Goal: Transaction & Acquisition: Purchase product/service

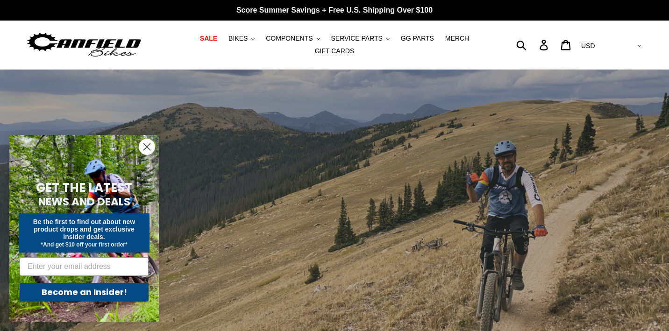
click at [148, 154] on circle "Close dialog" at bounding box center [146, 146] width 15 height 15
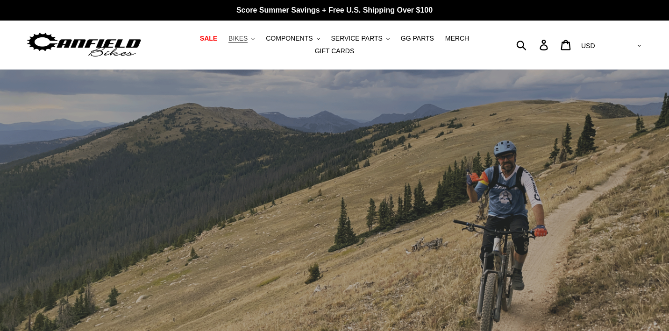
click at [240, 41] on span "BIKES" at bounding box center [237, 39] width 19 height 8
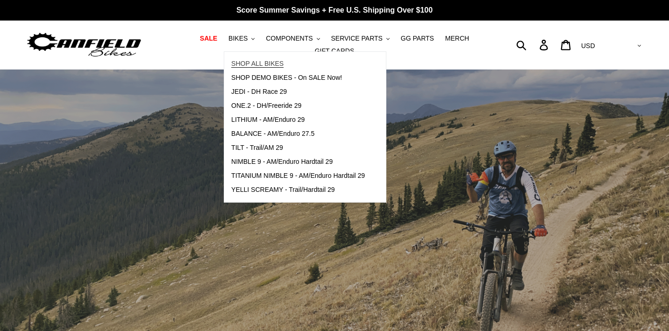
click at [254, 64] on span "SHOP ALL BIKES" at bounding box center [257, 64] width 52 height 8
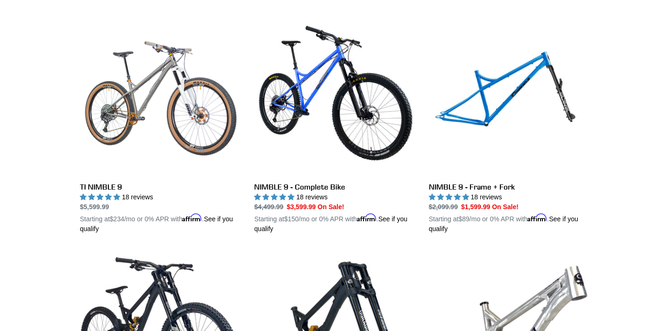
scroll to position [958, 0]
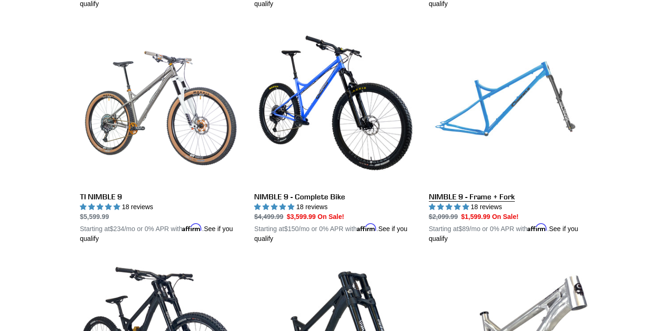
click at [475, 95] on link "NIMBLE 9 - Frame + Fork" at bounding box center [509, 134] width 160 height 219
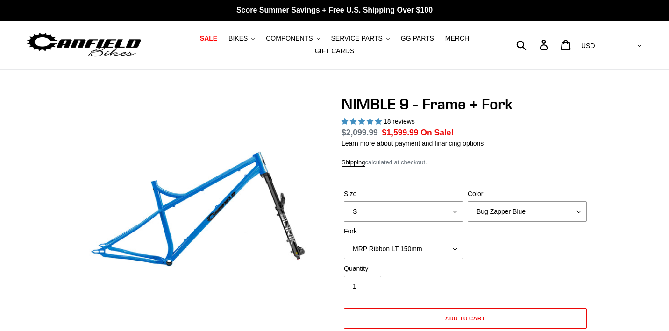
select select "highest-rating"
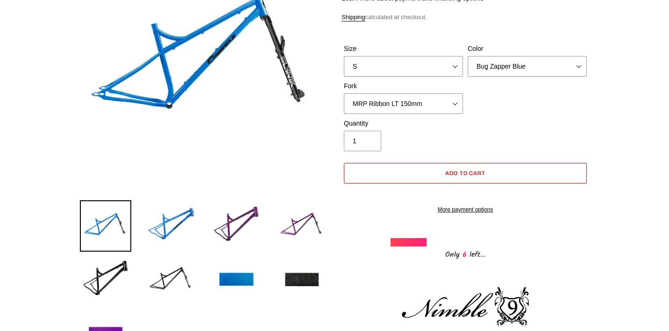
scroll to position [175, 0]
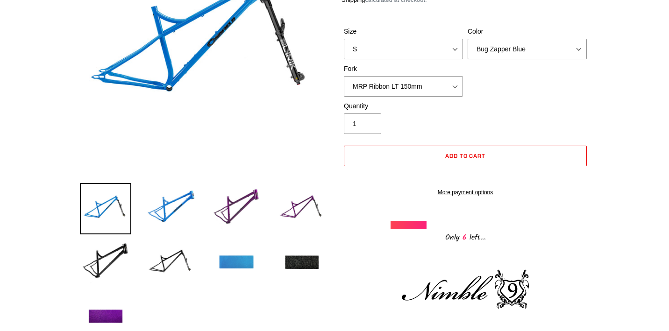
click at [240, 265] on img at bounding box center [236, 262] width 51 height 51
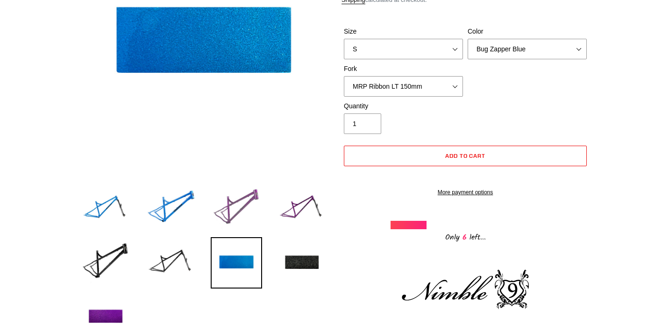
click at [230, 209] on img at bounding box center [236, 208] width 51 height 51
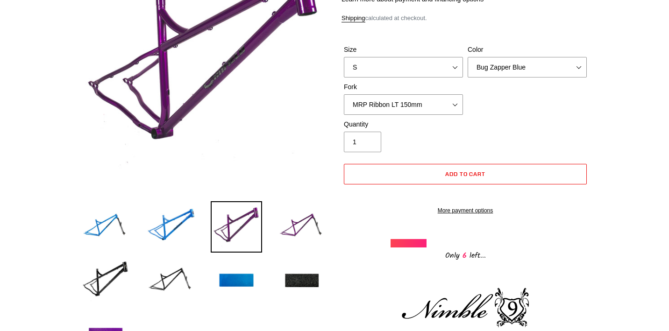
scroll to position [158, 0]
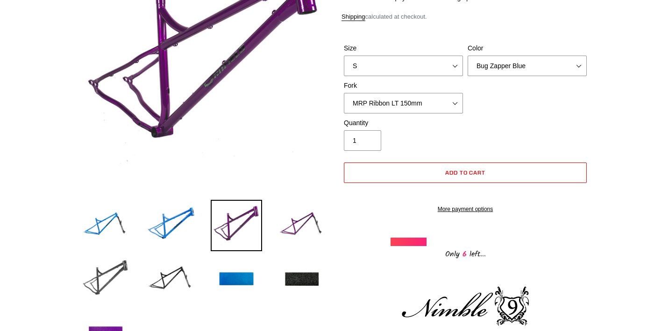
click at [113, 270] on img at bounding box center [105, 279] width 51 height 51
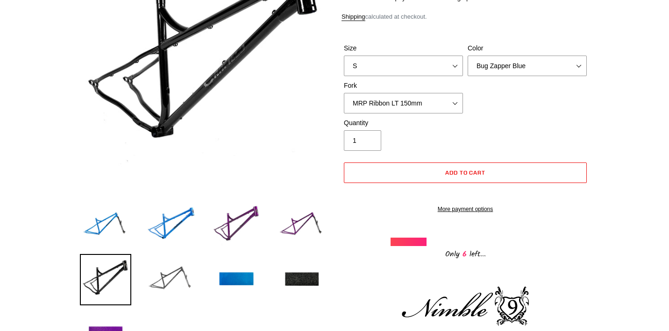
click at [171, 279] on img at bounding box center [170, 279] width 51 height 51
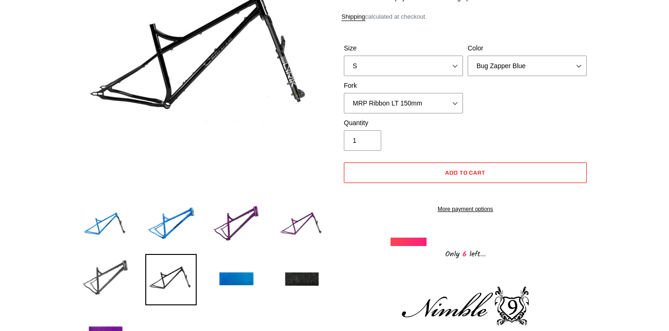
click at [117, 283] on img at bounding box center [105, 279] width 51 height 51
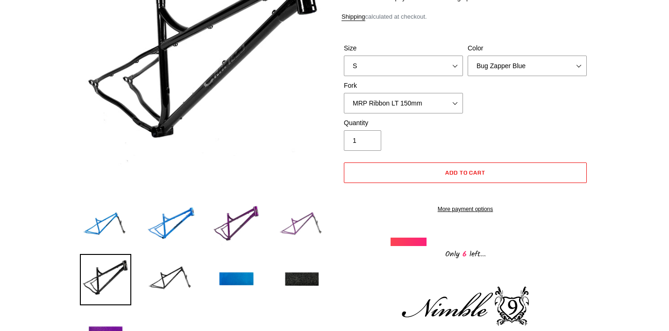
click at [308, 226] on img at bounding box center [301, 225] width 51 height 51
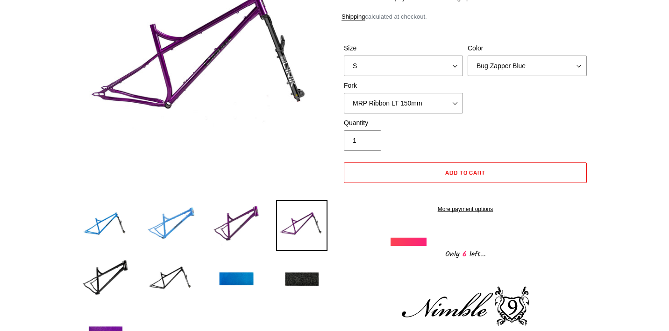
click at [188, 228] on img at bounding box center [170, 225] width 51 height 51
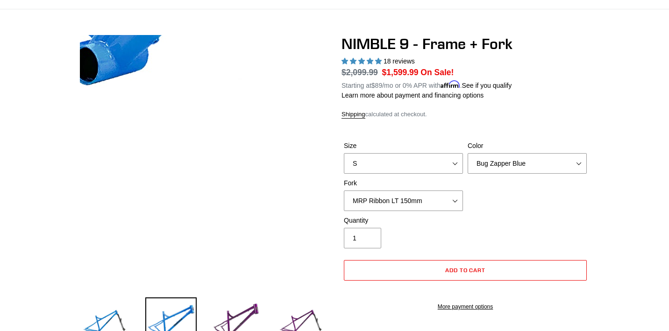
scroll to position [58, 0]
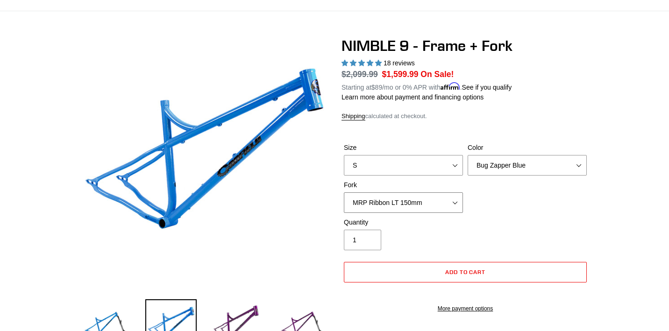
click at [458, 206] on select "MRP Ribbon LT 150mm Fox 36 Factory Grip X 150mm (Special Order) RockShox Lyrik …" at bounding box center [403, 202] width 119 height 21
click at [344, 192] on select "MRP Ribbon LT 150mm Fox 36 Factory Grip X 150mm (Special Order) RockShox Lyrik …" at bounding box center [403, 202] width 119 height 21
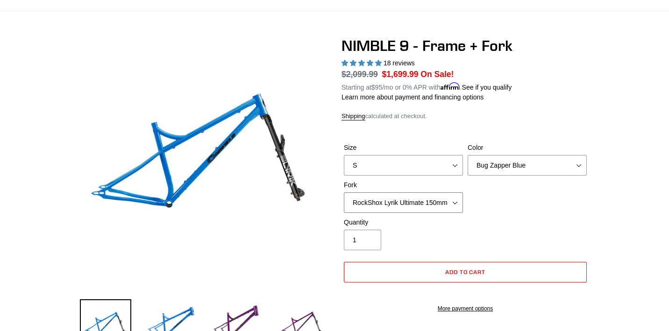
click at [454, 201] on select "MRP Ribbon LT 150mm Fox 36 Factory Grip X 150mm (Special Order) RockShox Lyrik …" at bounding box center [403, 202] width 119 height 21
select select "Fox 36 Factory Grip X 150mm (Special Order)"
click at [344, 192] on select "MRP Ribbon LT 150mm Fox 36 Factory Grip X 150mm (Special Order) RockShox Lyrik …" at bounding box center [403, 202] width 119 height 21
click at [455, 168] on select "S M L XL" at bounding box center [403, 165] width 119 height 21
select select "L"
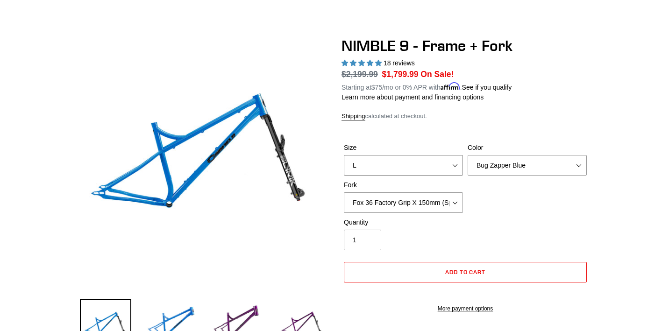
click at [344, 155] on select "S M L XL" at bounding box center [403, 165] width 119 height 21
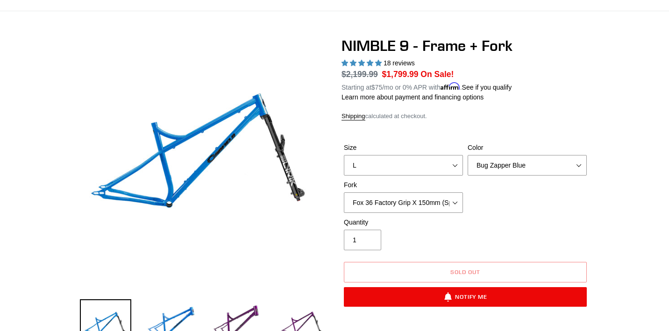
click at [512, 195] on div "Size S M L XL Color Bug Zapper Blue Purple Haze - Sold Out Galaxy Black Fork MR…" at bounding box center [464, 180] width 247 height 75
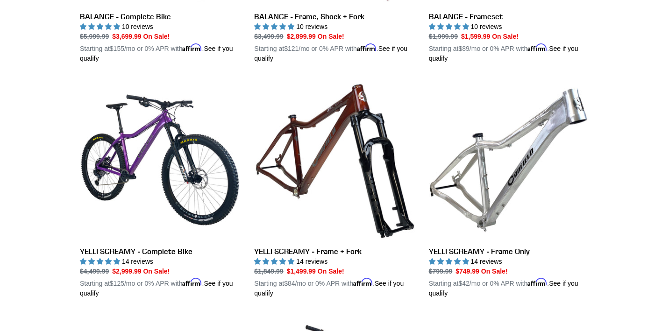
scroll to position [667, 0]
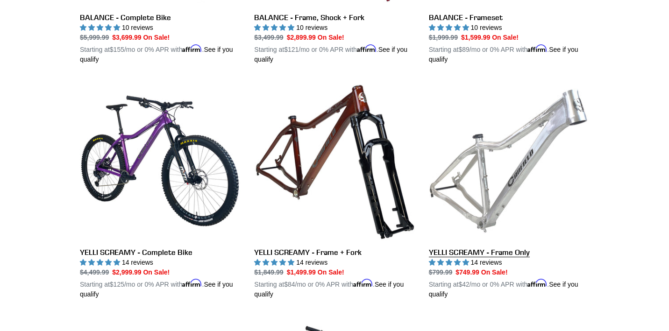
click at [515, 183] on link "YELLI SCREAMY - Frame Only" at bounding box center [509, 190] width 160 height 219
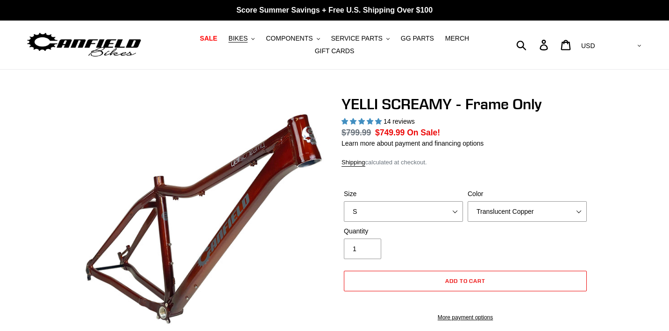
select select "highest-rating"
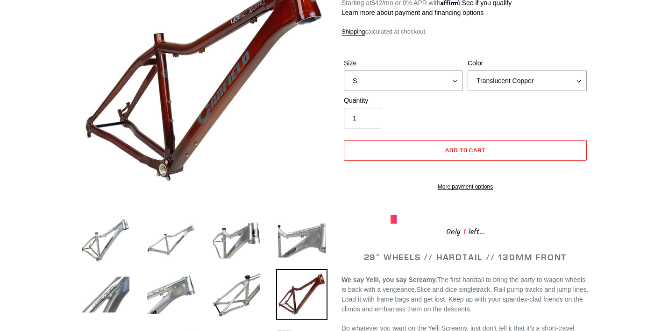
scroll to position [144, 0]
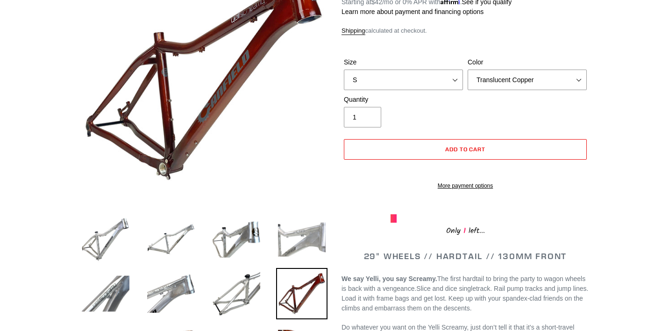
click at [286, 239] on img at bounding box center [301, 239] width 51 height 51
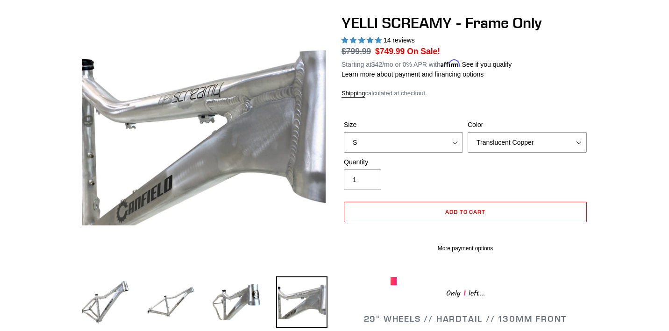
scroll to position [79, 0]
